Goal: Book appointment/travel/reservation

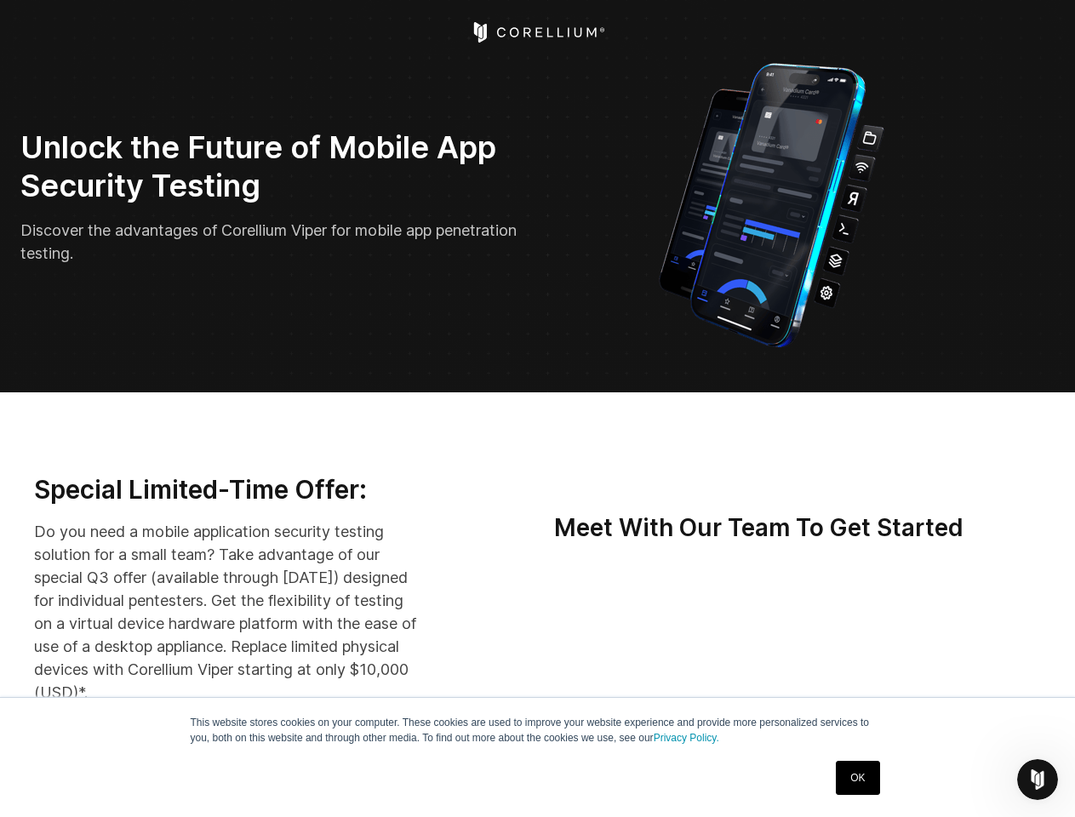
click at [1037, 779] on icon "Open Intercom Messenger" at bounding box center [1038, 780] width 28 height 28
